Goal: Task Accomplishment & Management: Manage account settings

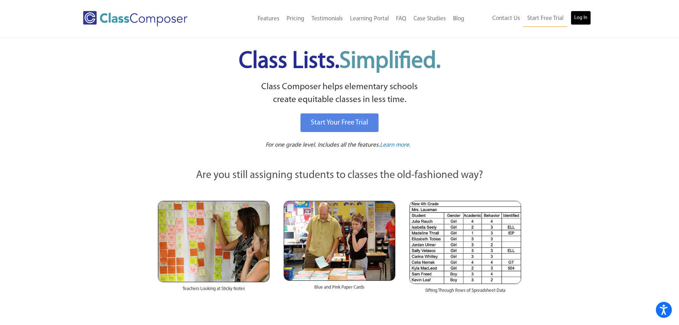
click at [582, 15] on link "Log In" at bounding box center [581, 18] width 20 height 14
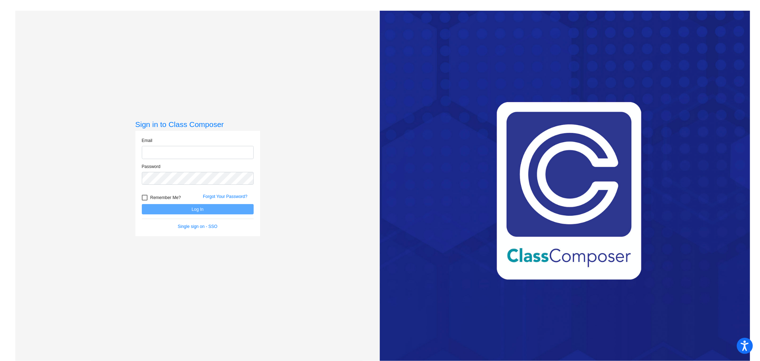
type input "[EMAIL_ADDRESS][DOMAIN_NAME]"
click at [216, 208] on button "Log In" at bounding box center [198, 209] width 112 height 10
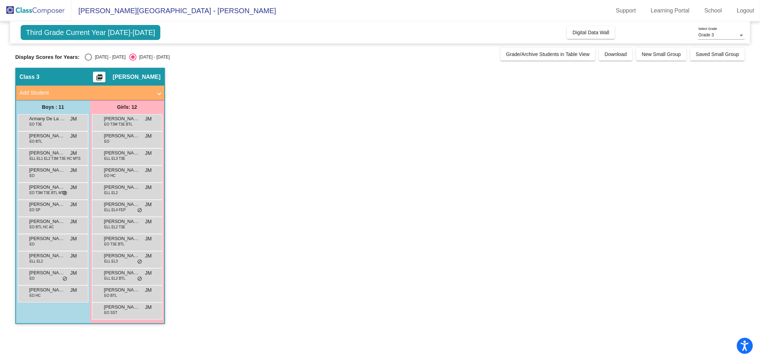
click at [89, 55] on div "Select an option" at bounding box center [88, 56] width 7 height 7
click at [88, 61] on input "[DATE] - [DATE]" at bounding box center [88, 61] width 0 height 0
radio input "true"
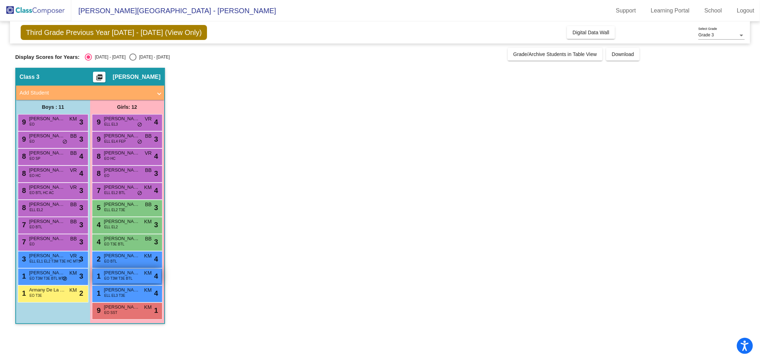
click at [116, 273] on span "[PERSON_NAME]" at bounding box center [122, 272] width 36 height 7
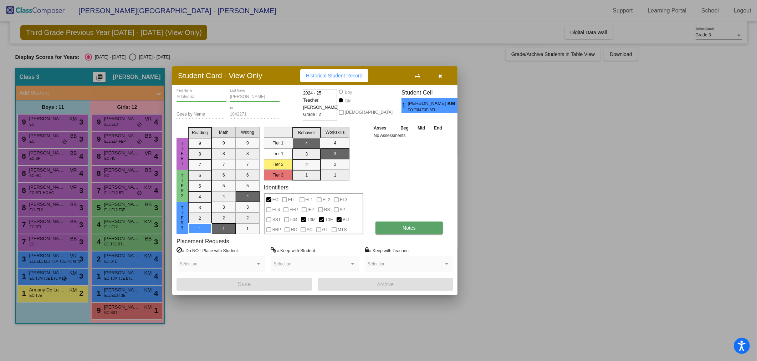
click at [384, 224] on button "Notes" at bounding box center [408, 227] width 67 height 13
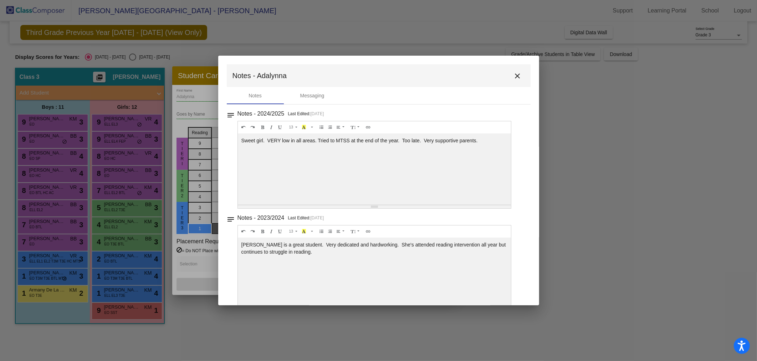
click at [514, 77] on mat-icon "close" at bounding box center [517, 76] width 9 height 9
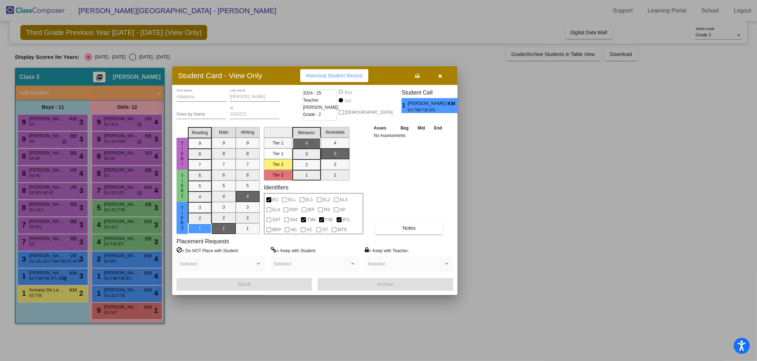
click at [439, 75] on icon "button" at bounding box center [440, 75] width 4 height 5
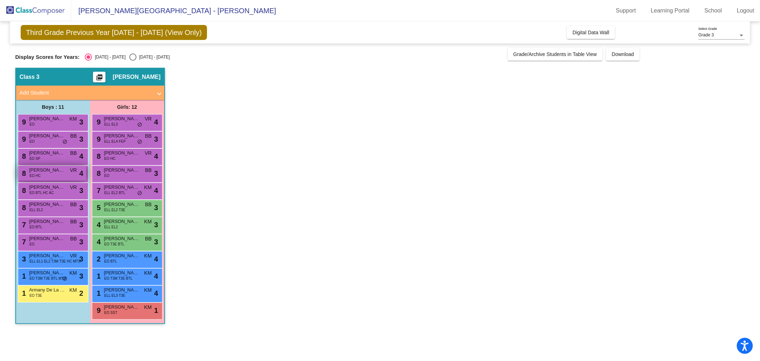
click at [51, 175] on div "8 [PERSON_NAME] EO HC VR lock do_not_disturb_alt 4" at bounding box center [52, 173] width 68 height 15
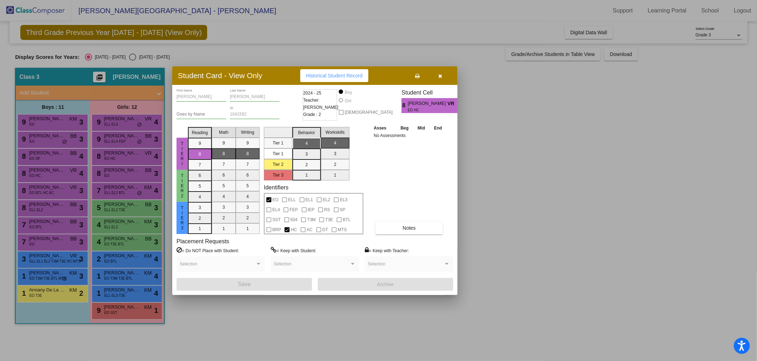
drag, startPoint x: 510, startPoint y: 180, endPoint x: 518, endPoint y: 167, distance: 15.5
click at [511, 180] on div at bounding box center [378, 180] width 757 height 361
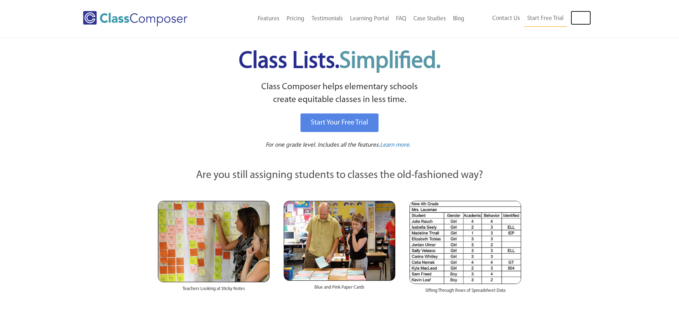
click at [581, 16] on link "Log In" at bounding box center [581, 18] width 20 height 14
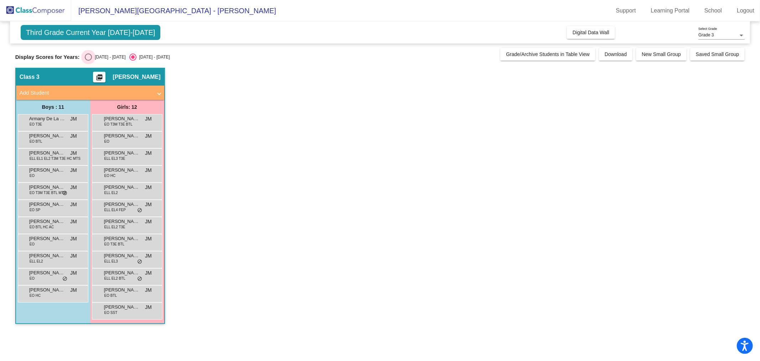
click at [90, 56] on div "Select an option" at bounding box center [88, 56] width 7 height 7
click at [88, 61] on input "2024 - 2025" at bounding box center [88, 61] width 0 height 0
radio input "true"
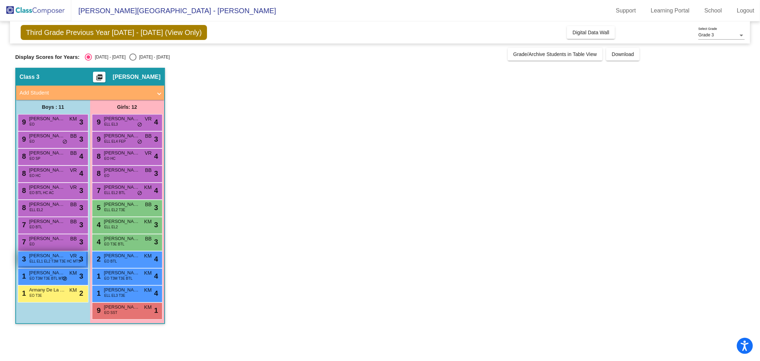
click at [51, 259] on span "ELL EL1 EL2 T3M T3E HC MTS" at bounding box center [55, 260] width 51 height 5
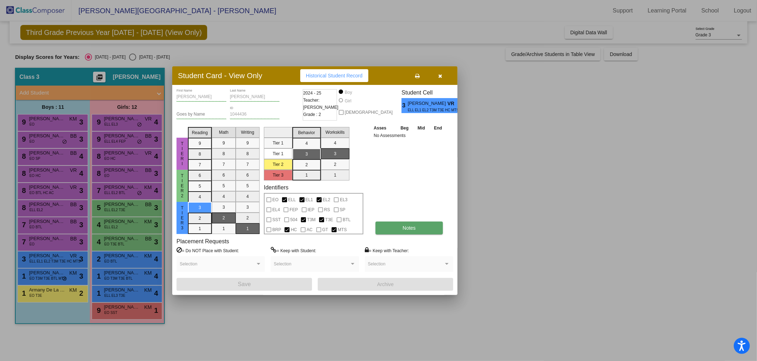
click at [386, 226] on button "Notes" at bounding box center [408, 227] width 67 height 13
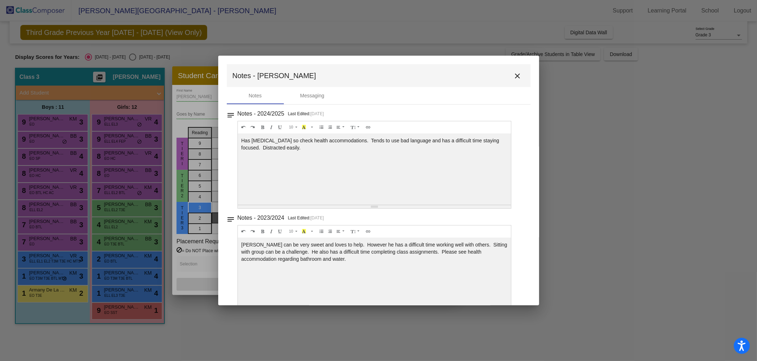
click at [515, 74] on mat-icon "close" at bounding box center [517, 76] width 9 height 9
